Goal: Transaction & Acquisition: Purchase product/service

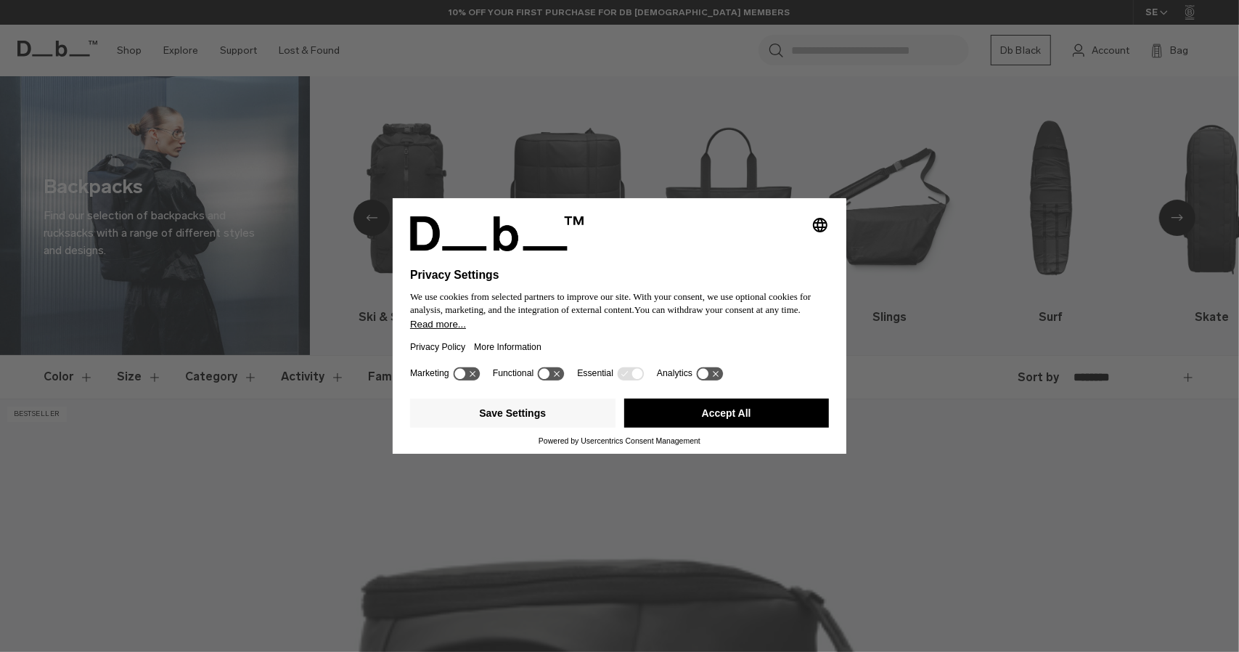
click at [806, 407] on button "Accept All" at bounding box center [726, 413] width 205 height 29
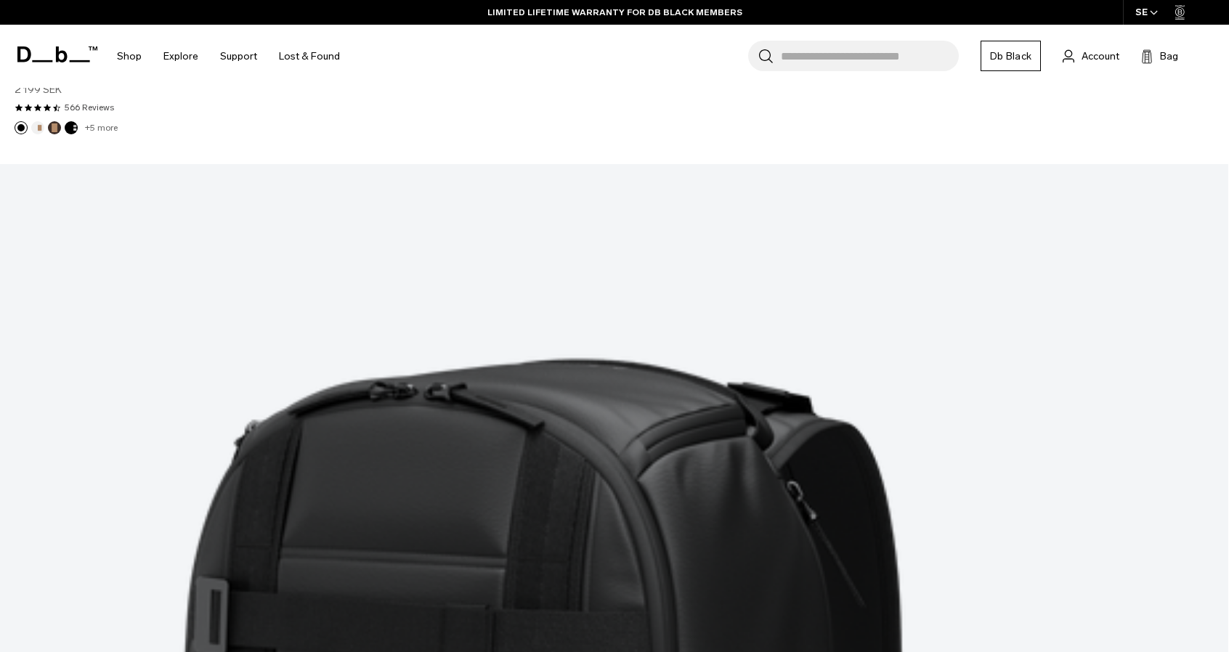
scroll to position [4792, 0]
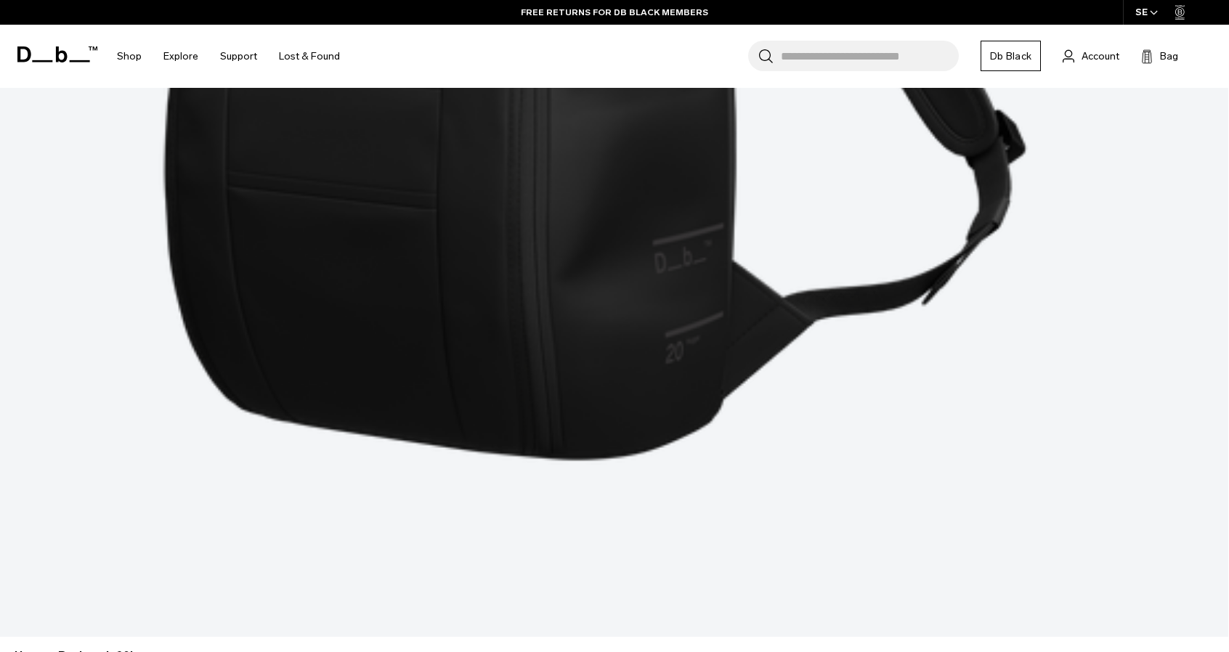
scroll to position [8824, 0]
